Goal: Task Accomplishment & Management: Manage account settings

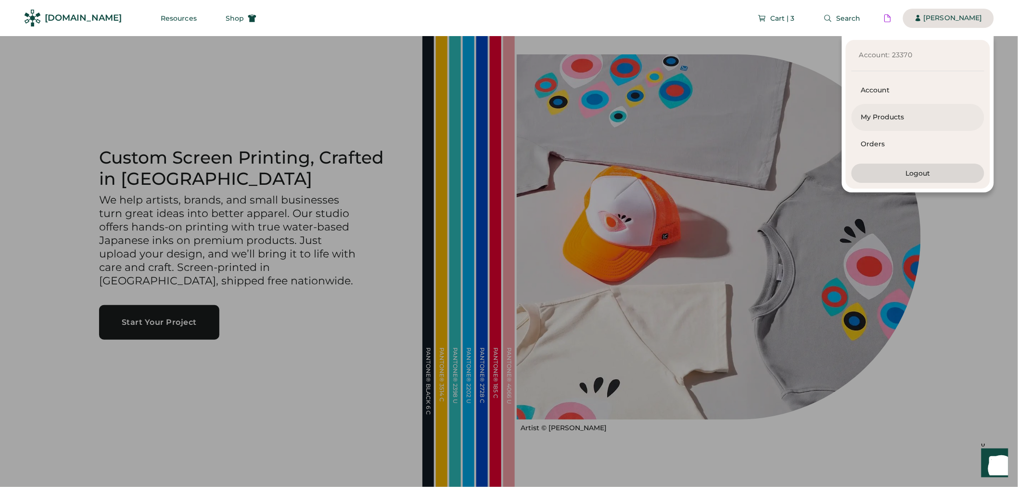
click at [901, 121] on div "My Products" at bounding box center [918, 118] width 114 height 10
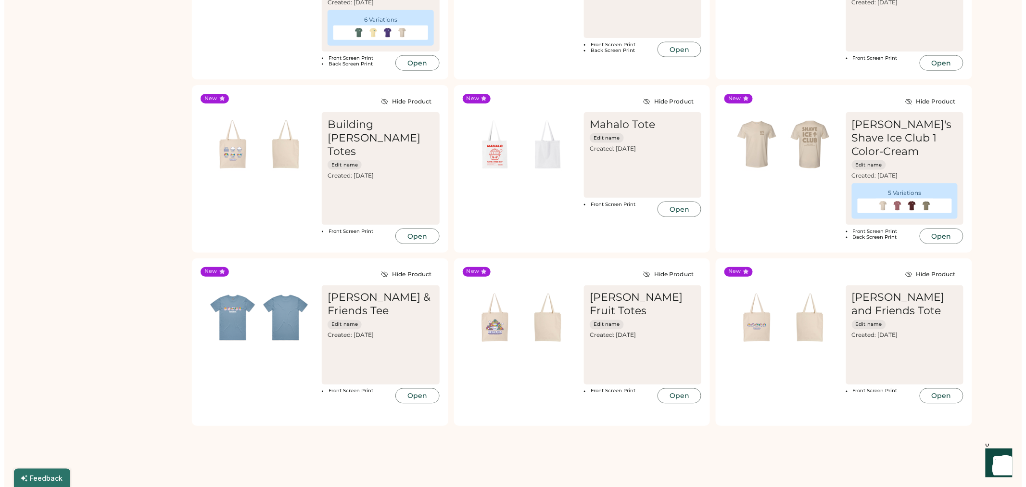
scroll to position [535, 0]
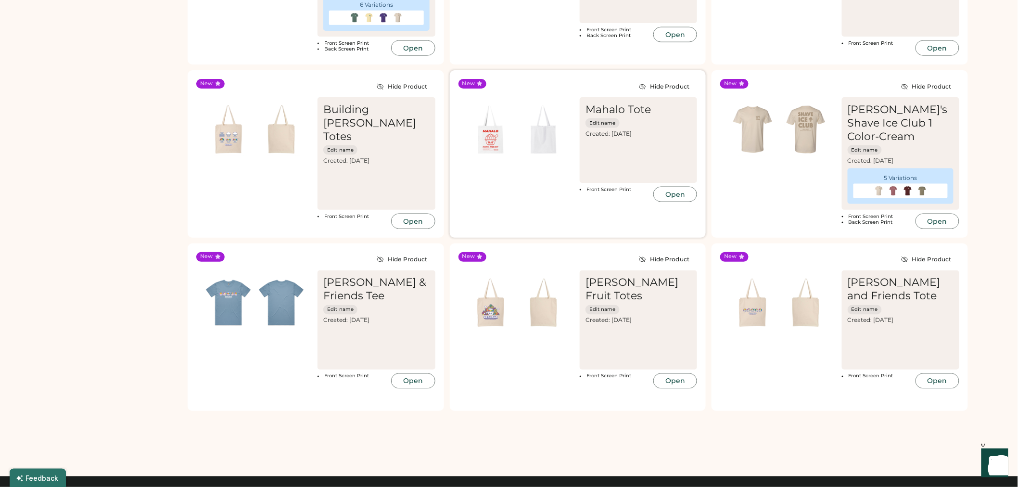
click at [498, 136] on img at bounding box center [490, 129] width 53 height 53
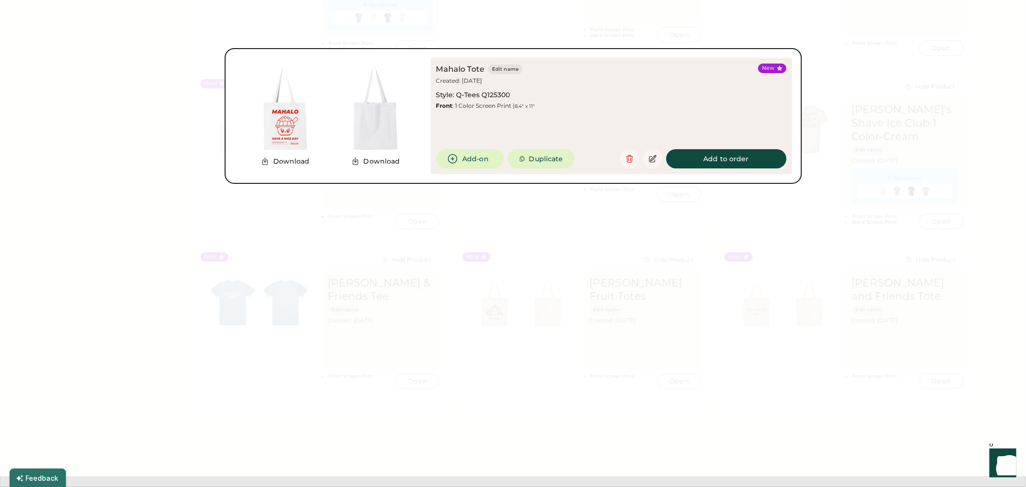
click at [272, 97] on img at bounding box center [285, 109] width 90 height 90
click at [708, 168] on div "Mahalo Tote Edit name Created: Oct 1, 2025 Style: Q-Tees Q125300 Front : 1 Colo…" at bounding box center [612, 116] width 362 height 116
click at [710, 154] on button "Add to order" at bounding box center [726, 158] width 120 height 19
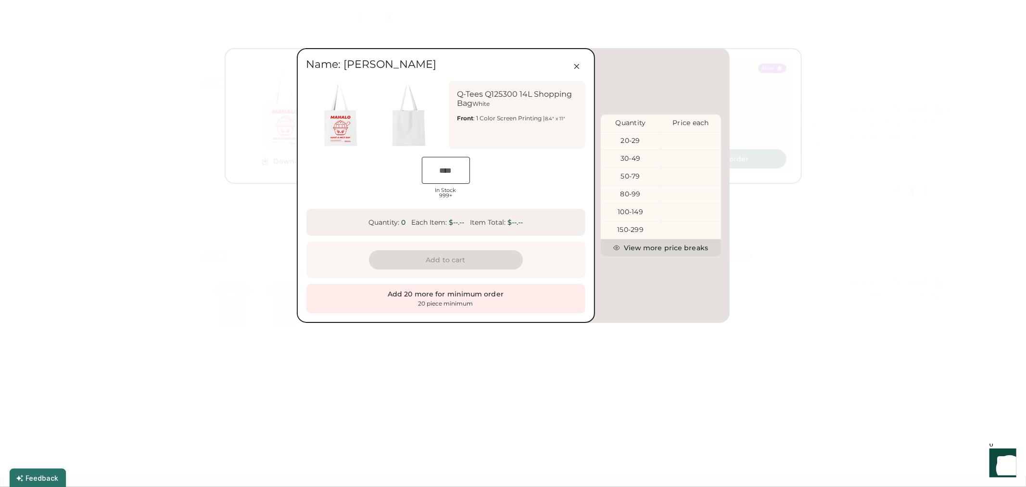
scroll to position [0, 18]
click at [580, 64] on icon at bounding box center [577, 66] width 9 height 9
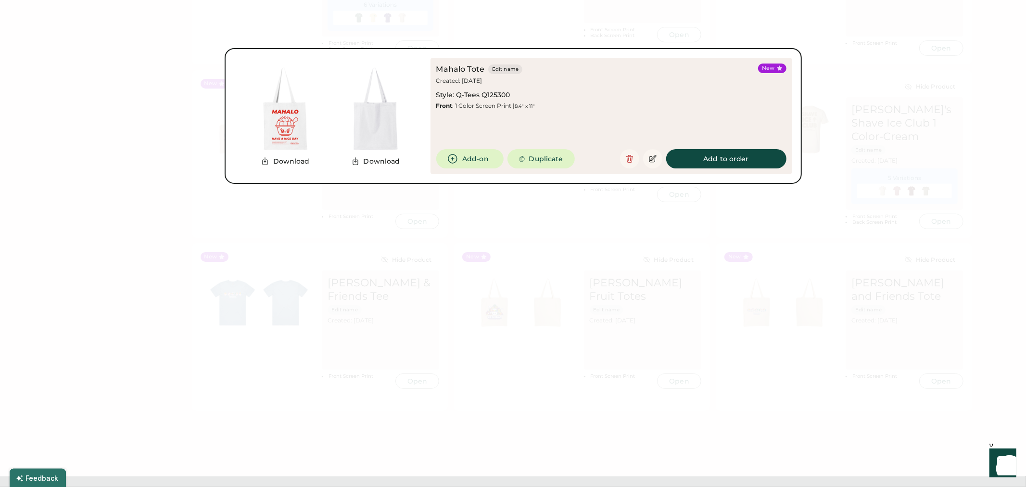
click at [891, 90] on div at bounding box center [513, 243] width 1026 height 487
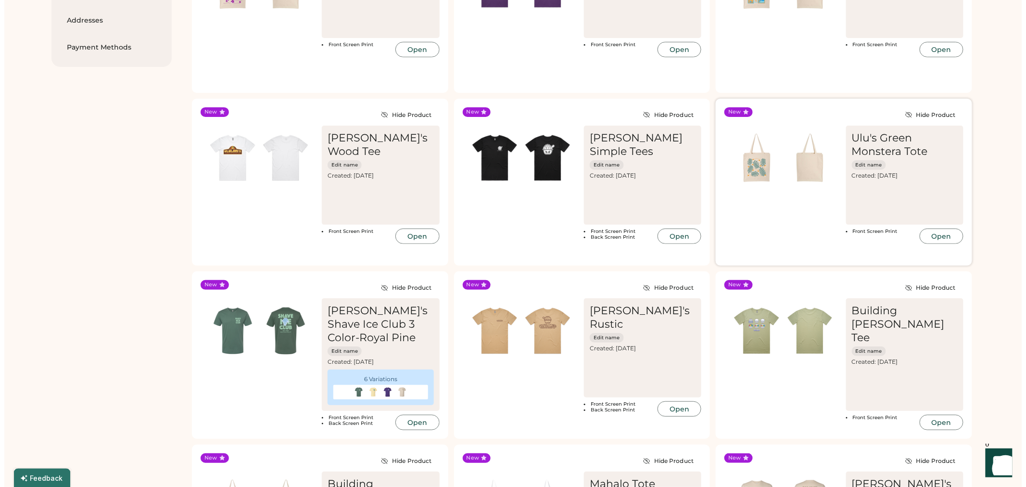
scroll to position [107, 0]
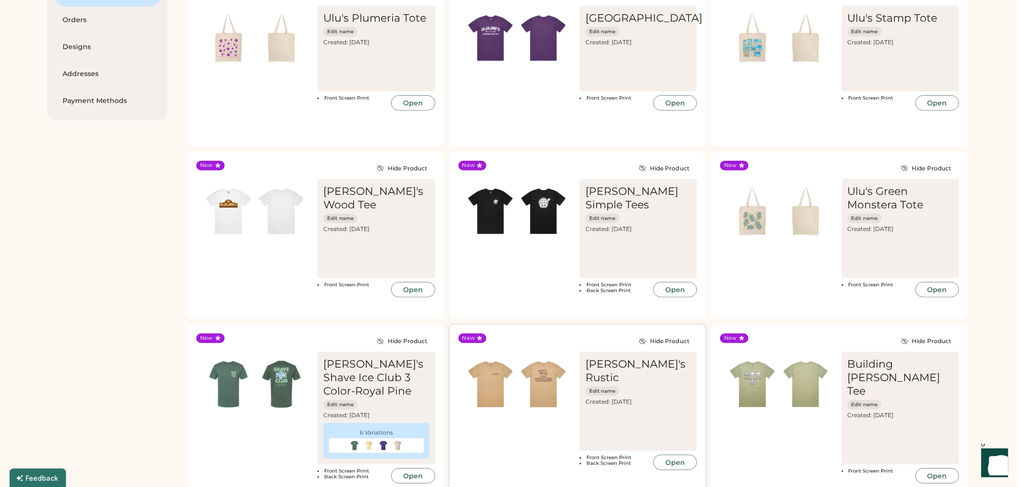
click at [684, 455] on button "Open" at bounding box center [675, 462] width 44 height 15
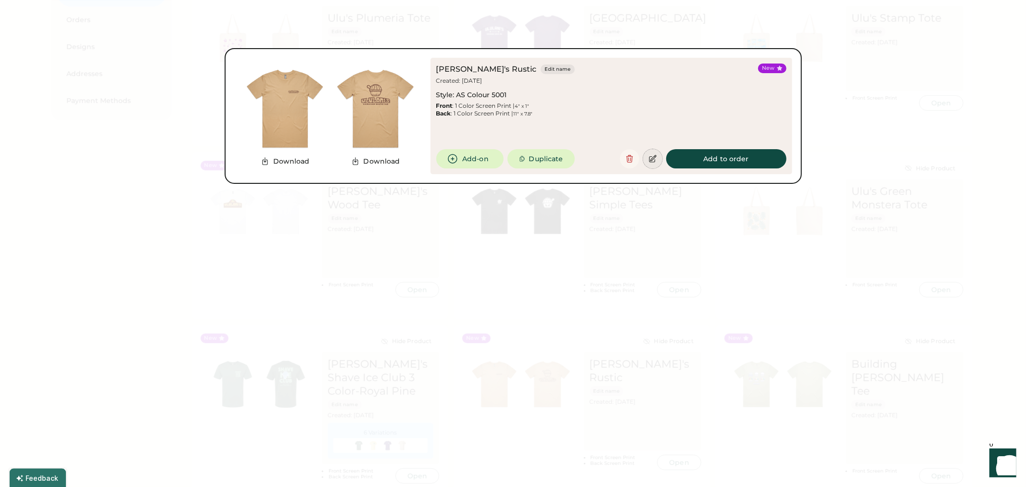
click at [650, 155] on icon at bounding box center [653, 158] width 9 height 9
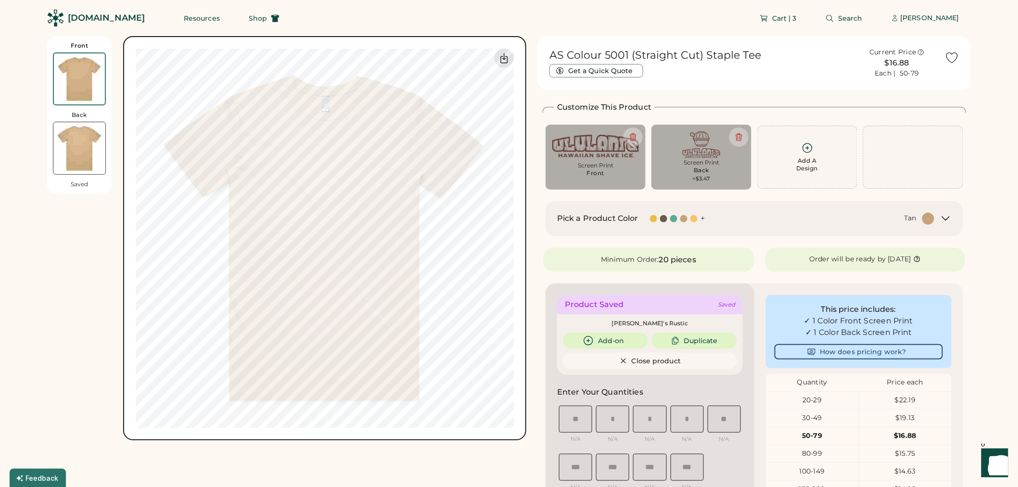
click at [733, 229] on div "Pick a Product Color + Tan" at bounding box center [755, 218] width 418 height 35
click at [964, 218] on div "AS Colour 5001 (Straight Cut) Staple Tee Get a Quick Quote Current Price $16.88…" at bounding box center [754, 411] width 433 height 751
click at [940, 219] on icon at bounding box center [946, 219] width 12 height 12
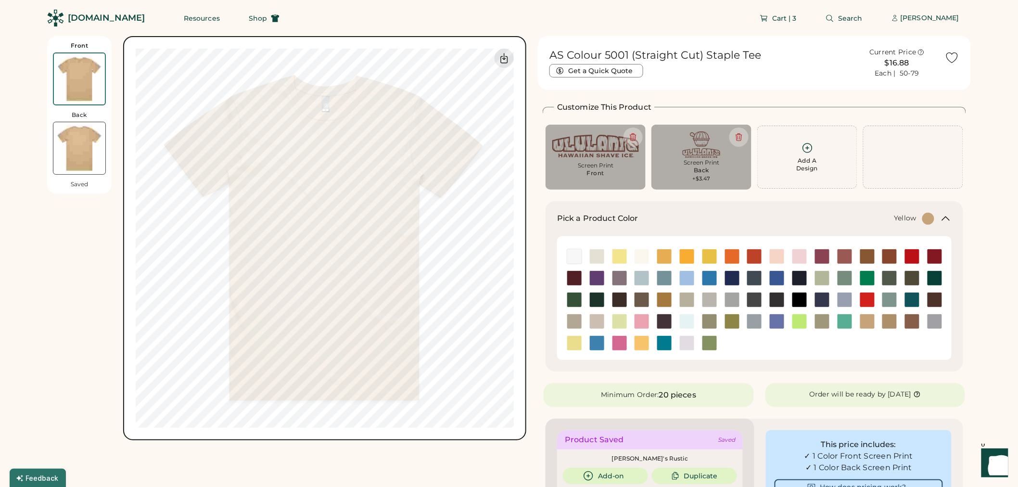
click at [711, 255] on img at bounding box center [709, 256] width 14 height 14
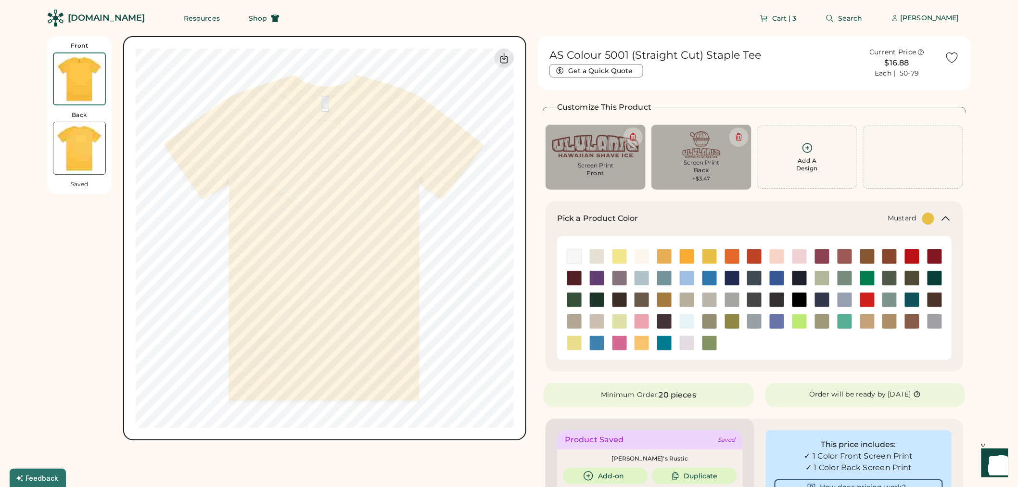
click at [667, 251] on img at bounding box center [664, 256] width 14 height 14
click at [619, 252] on img at bounding box center [619, 256] width 14 height 14
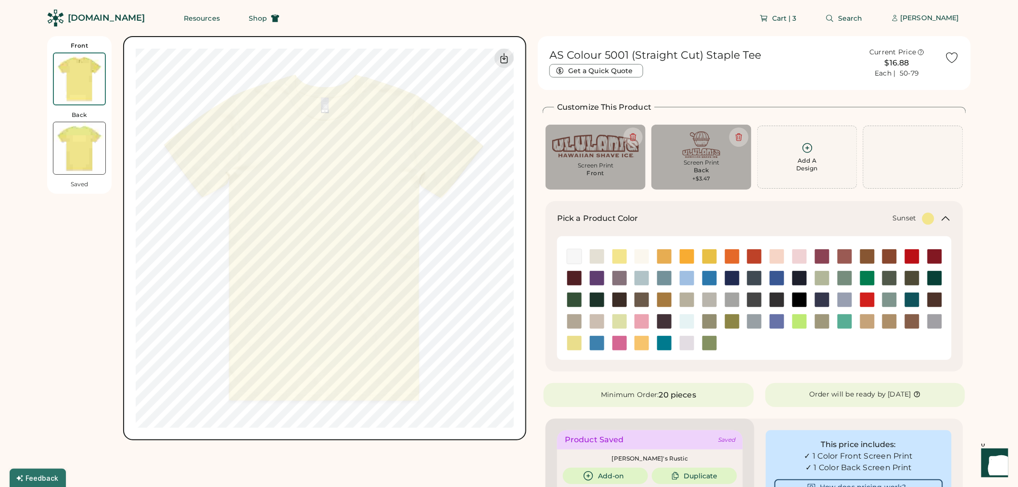
click at [646, 340] on img at bounding box center [642, 343] width 14 height 14
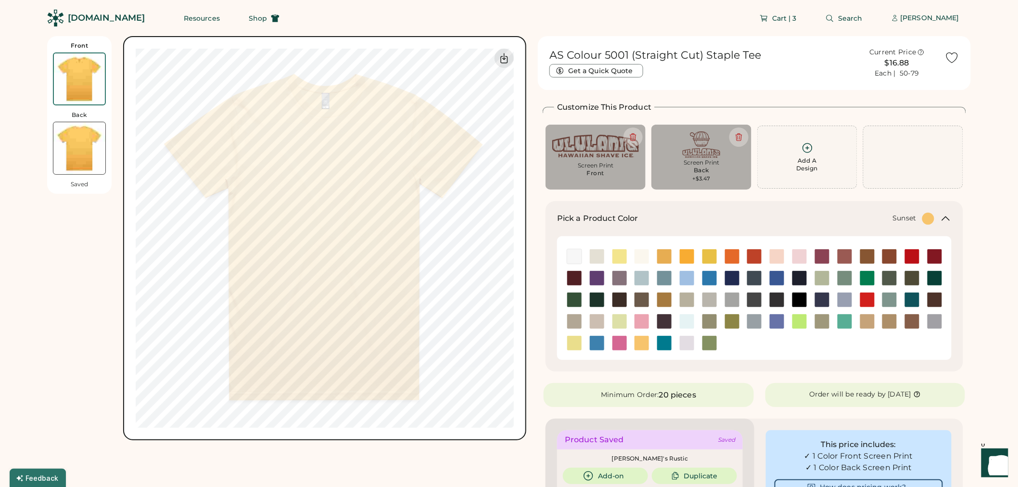
click at [58, 143] on img at bounding box center [79, 148] width 52 height 52
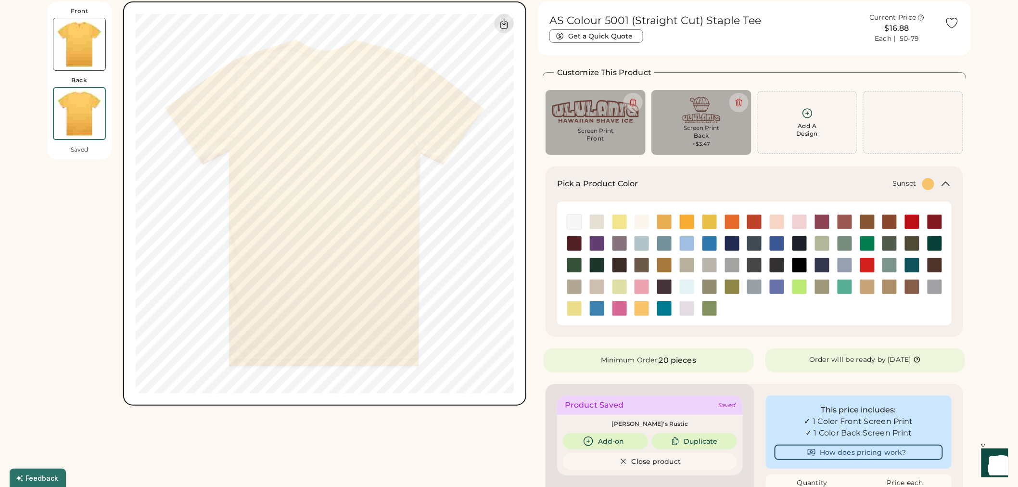
scroll to position [36, 0]
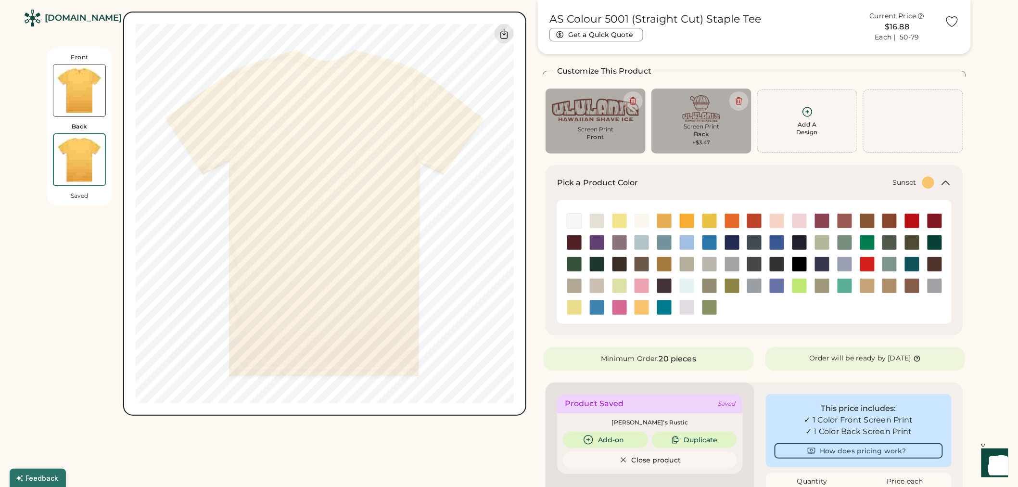
click at [77, 54] on div "Front" at bounding box center [80, 57] width 18 height 8
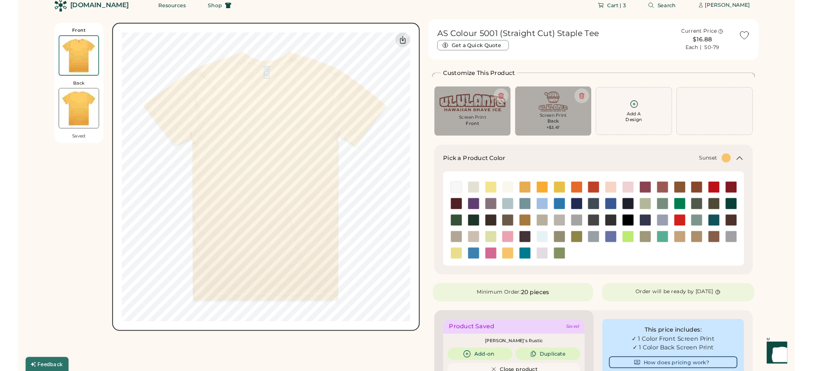
scroll to position [0, 0]
